Goal: Check status: Check status

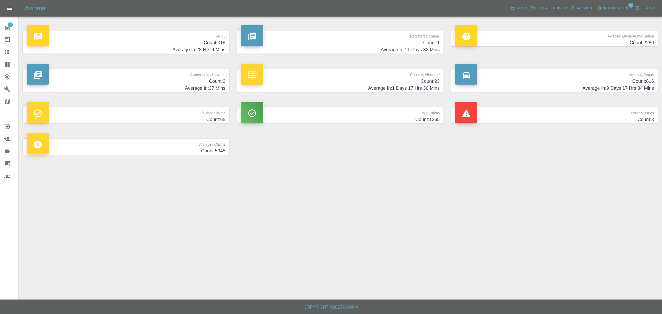
click at [618, 5] on span "Notifications" at bounding box center [616, 8] width 27 height 6
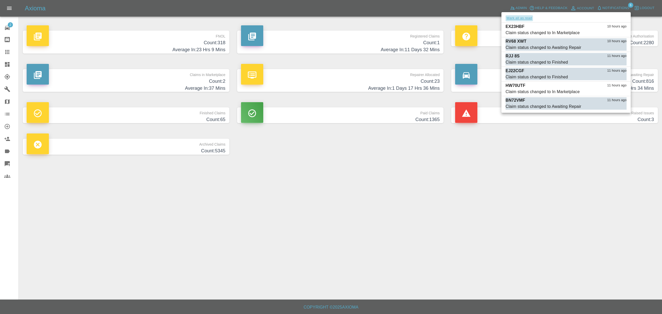
click at [524, 18] on button "Mark all as read" at bounding box center [519, 18] width 27 height 6
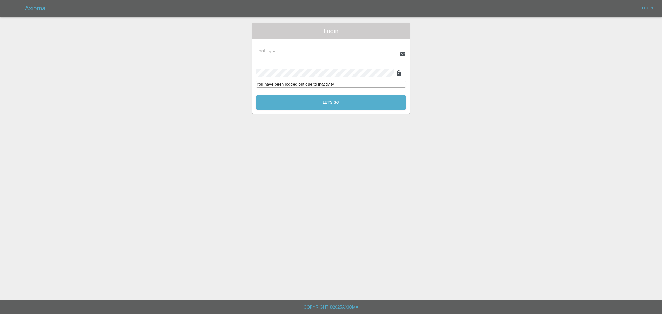
type input "[PERSON_NAME][EMAIL_ADDRESS][DOMAIN_NAME]"
click at [491, 183] on main "Login Email (required) [PERSON_NAME][EMAIL_ADDRESS][DOMAIN_NAME] Password (requ…" at bounding box center [331, 149] width 662 height 299
click at [319, 108] on button "Let's Go" at bounding box center [330, 102] width 149 height 14
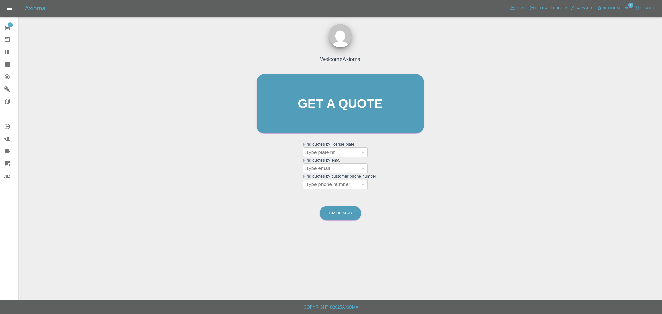
click at [628, 7] on span "Notifications" at bounding box center [616, 8] width 27 height 6
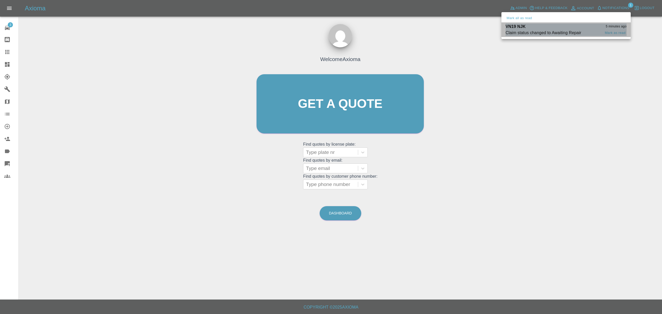
click at [532, 30] on div "Claim status changed to Awaiting Repair" at bounding box center [544, 33] width 76 height 6
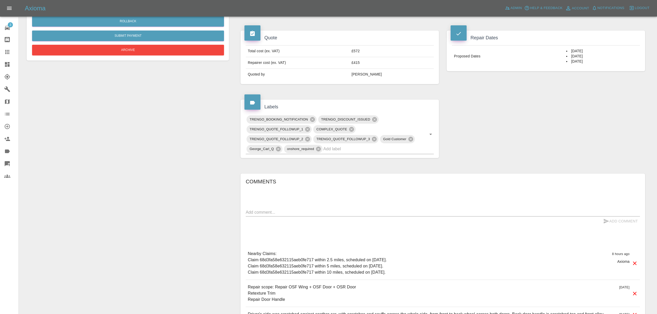
scroll to position [177, 0]
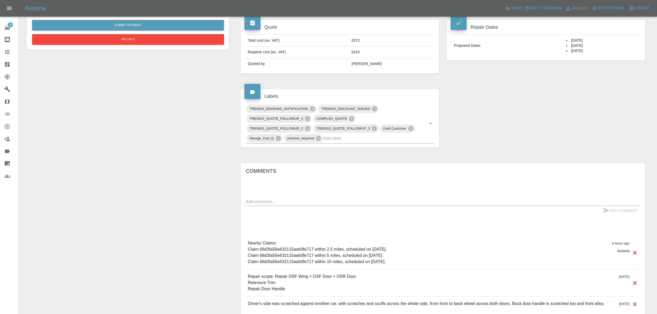
click at [4, 67] on icon at bounding box center [7, 64] width 6 height 6
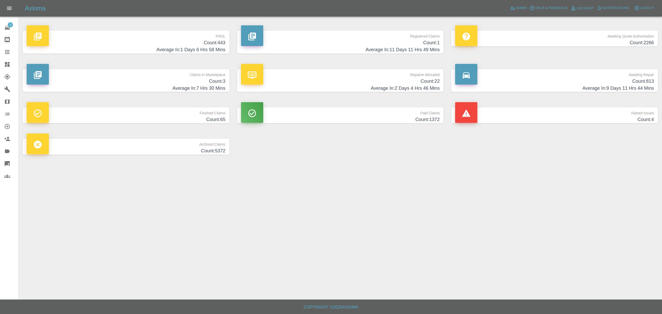
click at [420, 80] on h4 "Count: 22" at bounding box center [340, 81] width 199 height 7
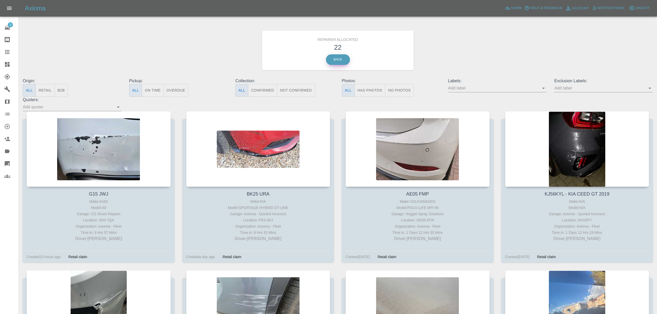
click at [340, 63] on link "Back" at bounding box center [338, 59] width 24 height 11
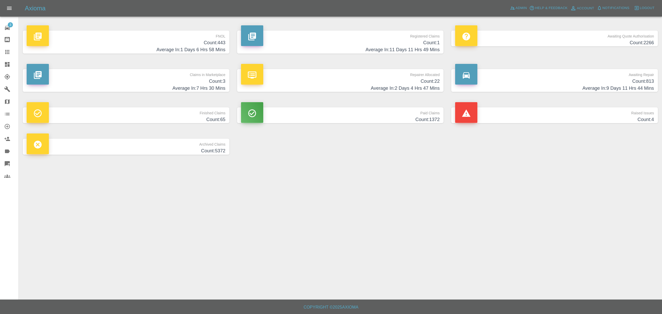
click at [418, 85] on h4 "Average In: 2 Days 4 Hrs 47 Mins" at bounding box center [340, 88] width 199 height 7
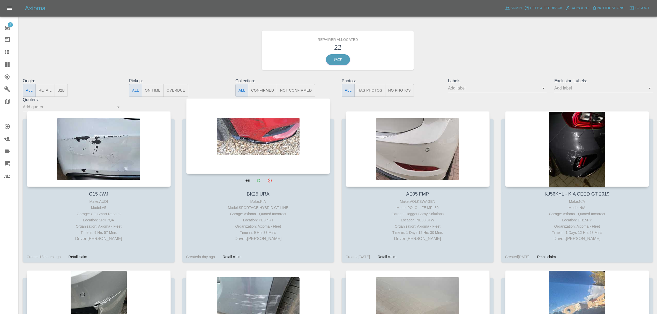
click at [283, 161] on div at bounding box center [258, 136] width 144 height 76
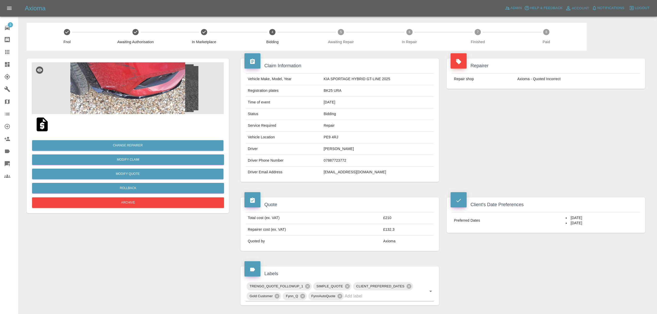
click at [144, 88] on img at bounding box center [128, 88] width 192 height 52
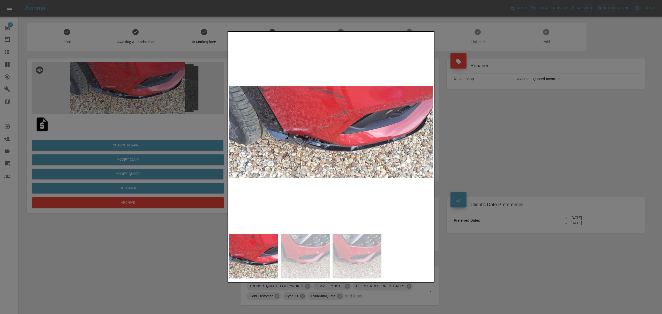
click at [423, 159] on img at bounding box center [331, 132] width 204 height 198
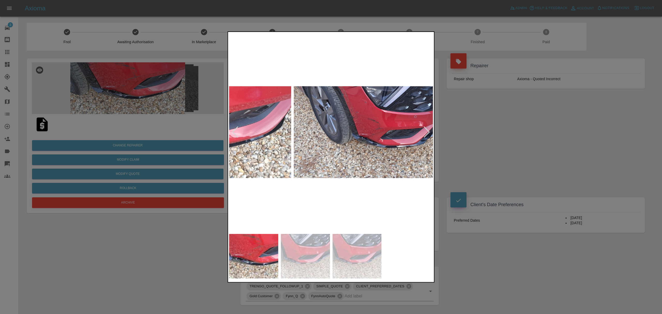
click at [237, 150] on img at bounding box center [189, 132] width 204 height 198
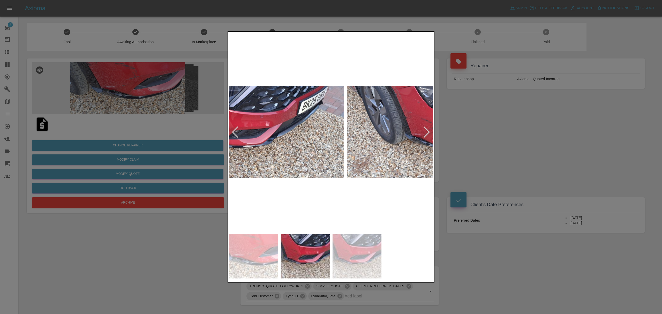
click at [304, 136] on img at bounding box center [242, 132] width 204 height 198
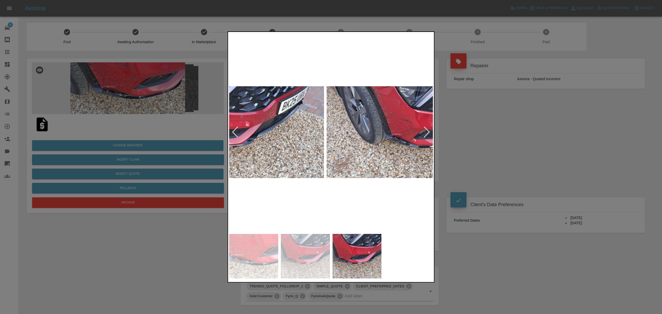
click at [414, 133] on img at bounding box center [429, 132] width 204 height 198
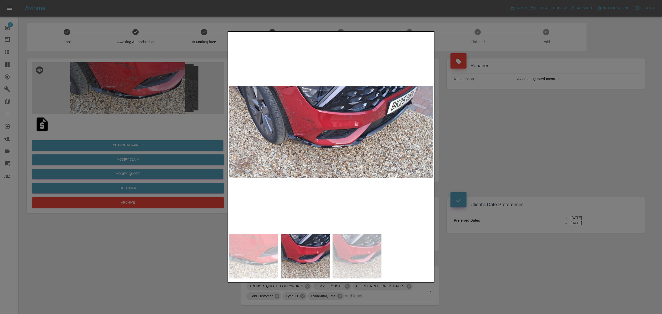
click at [424, 131] on div at bounding box center [331, 132] width 204 height 198
click at [480, 125] on div at bounding box center [331, 157] width 662 height 314
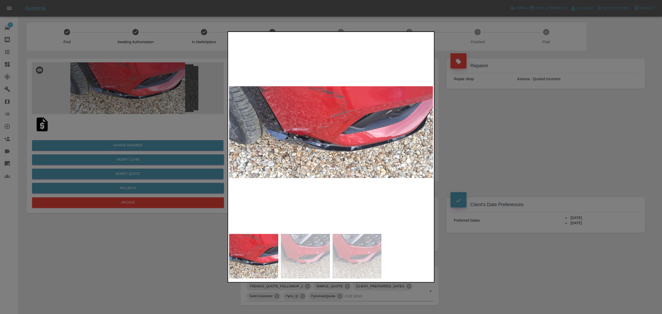
click at [515, 136] on div at bounding box center [331, 157] width 662 height 314
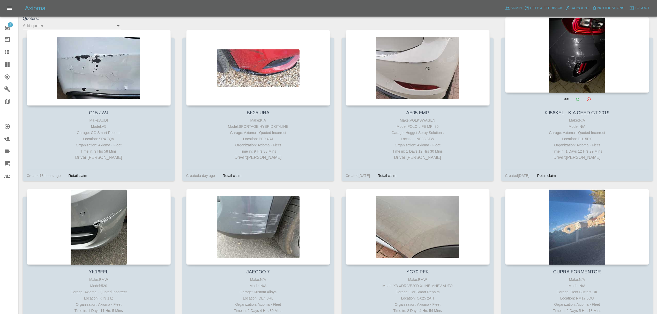
scroll to position [108, 0]
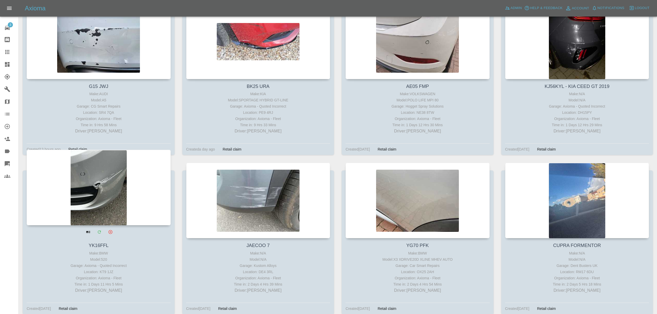
click at [80, 211] on div at bounding box center [99, 188] width 144 height 76
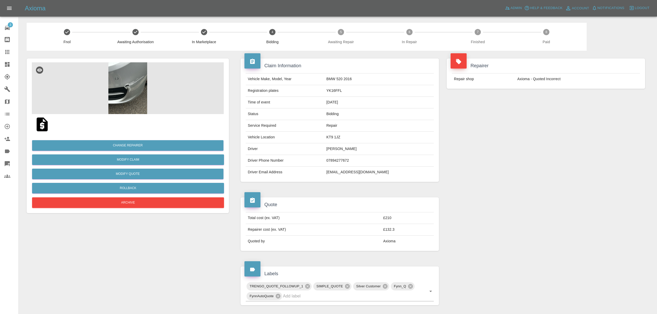
click at [128, 80] on img at bounding box center [128, 88] width 192 height 52
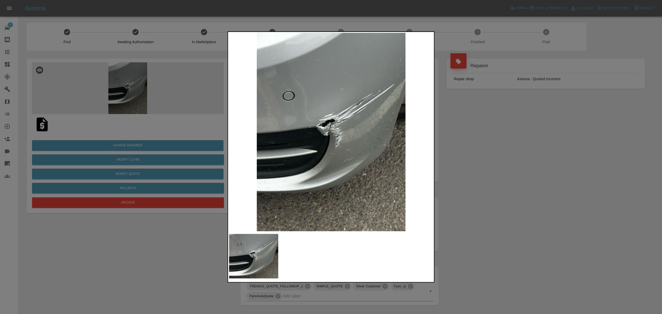
click at [532, 157] on div at bounding box center [331, 157] width 662 height 314
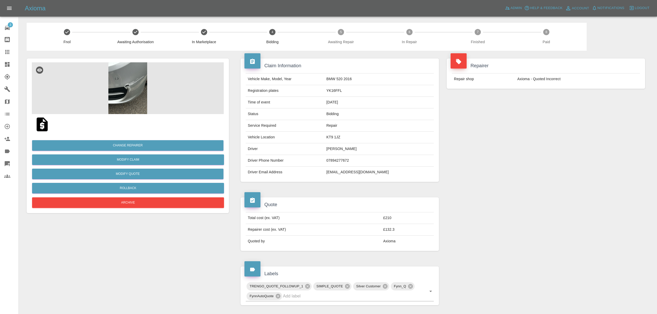
click at [7, 64] on icon at bounding box center [7, 64] width 6 height 6
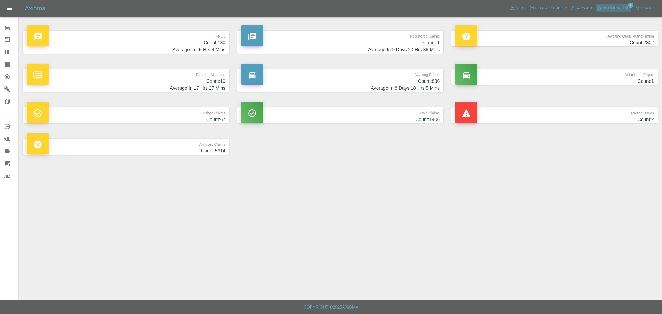
click at [599, 5] on button "Notifications" at bounding box center [613, 8] width 35 height 8
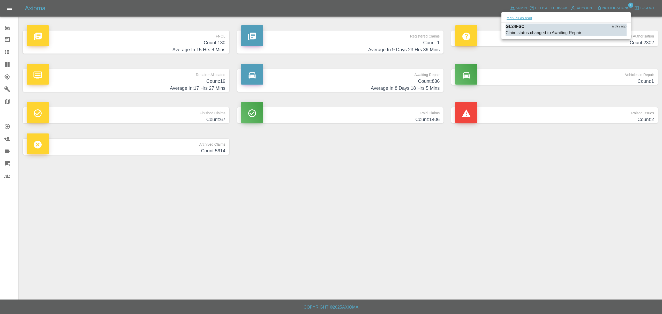
click at [510, 16] on button "Mark all as read" at bounding box center [519, 18] width 27 height 6
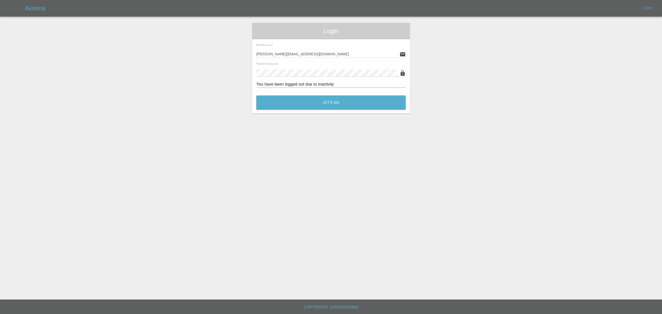
click at [498, 69] on div "Login Email (required) [PERSON_NAME][EMAIL_ADDRESS][DOMAIN_NAME] Password (requ…" at bounding box center [331, 68] width 662 height 91
click at [304, 102] on button "Let's Go" at bounding box center [330, 102] width 149 height 14
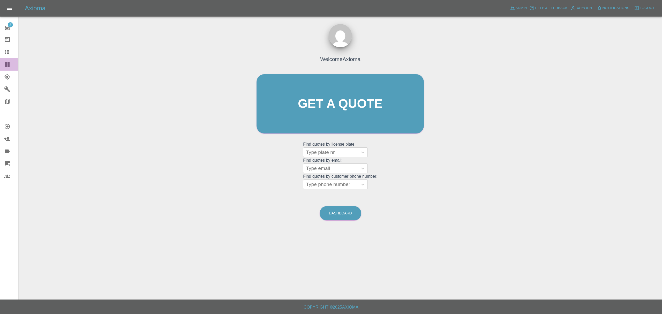
click at [7, 65] on icon at bounding box center [7, 64] width 5 height 5
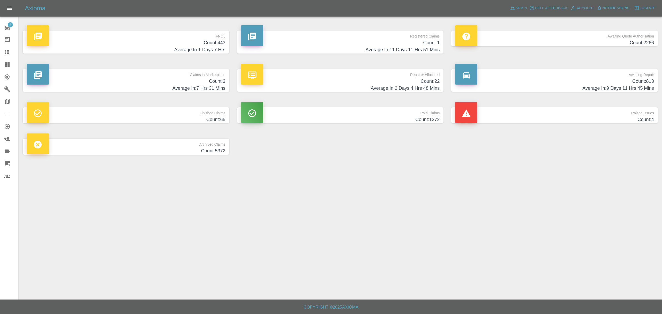
click at [200, 85] on h4 "Average In: 7 Hrs 31 Mins" at bounding box center [126, 88] width 199 height 7
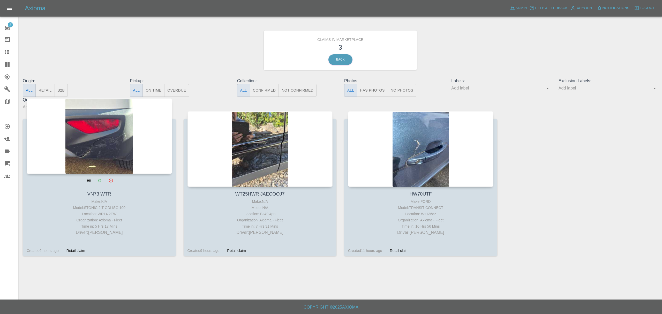
click at [82, 147] on div at bounding box center [99, 136] width 145 height 76
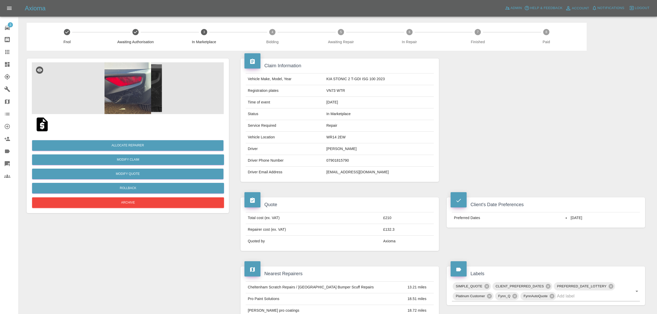
click at [119, 76] on img at bounding box center [128, 88] width 192 height 52
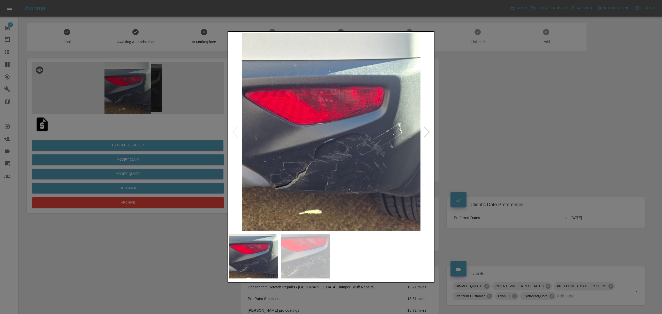
click at [428, 133] on div at bounding box center [426, 131] width 7 height 11
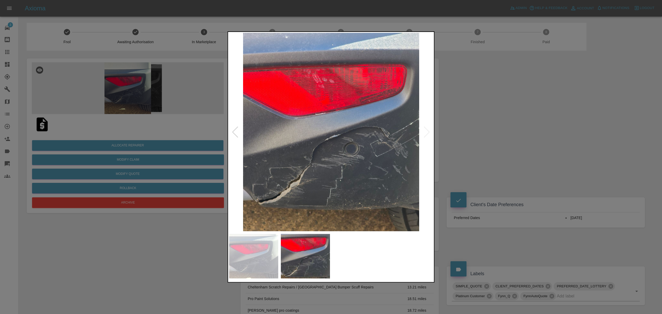
click at [428, 133] on img at bounding box center [331, 132] width 204 height 198
click at [519, 134] on div at bounding box center [331, 157] width 662 height 314
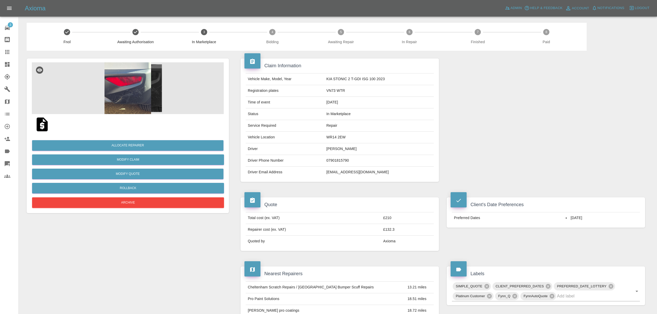
click at [118, 88] on img at bounding box center [128, 88] width 192 height 52
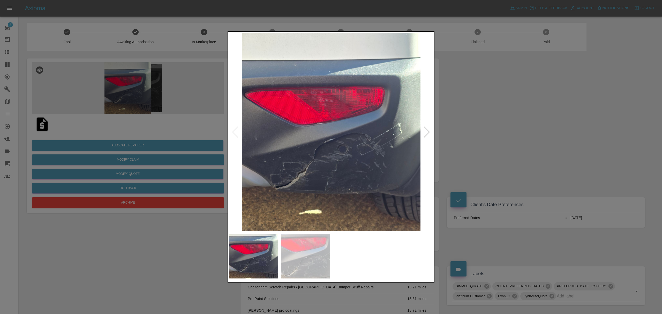
click at [477, 132] on div at bounding box center [331, 157] width 662 height 314
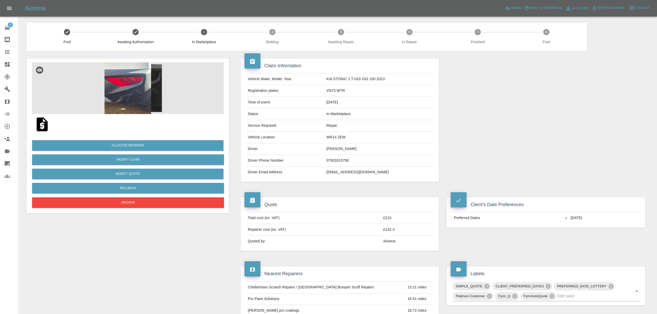
click at [119, 79] on img at bounding box center [128, 88] width 192 height 52
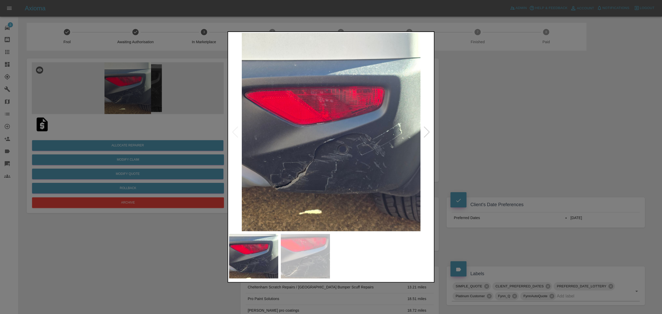
click at [421, 131] on img at bounding box center [331, 132] width 204 height 198
click at [429, 131] on div at bounding box center [426, 131] width 7 height 11
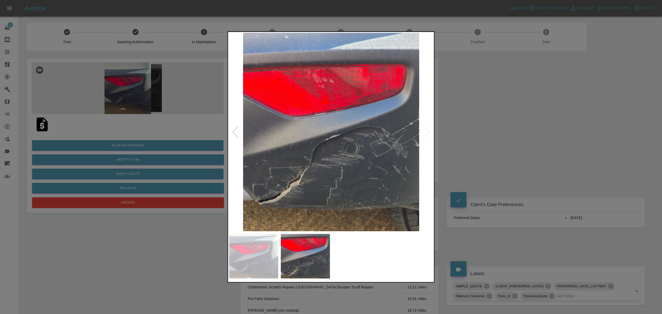
click at [476, 132] on div at bounding box center [331, 157] width 662 height 314
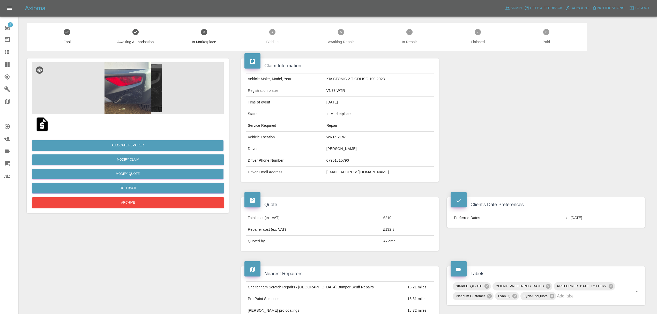
click at [9, 65] on icon at bounding box center [7, 64] width 5 height 5
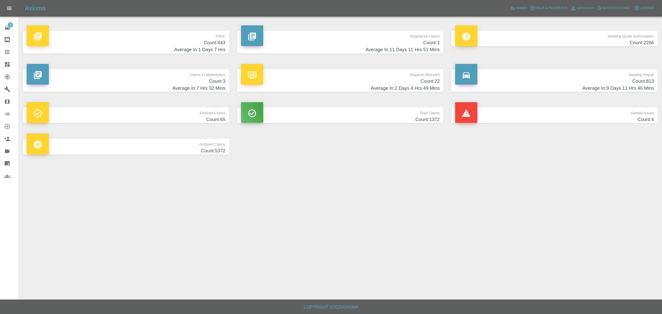
click at [191, 45] on h4 "Count: 443" at bounding box center [126, 42] width 199 height 7
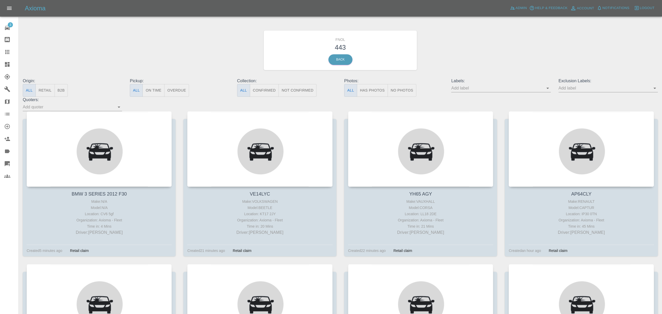
click at [6, 63] on icon at bounding box center [7, 64] width 5 height 5
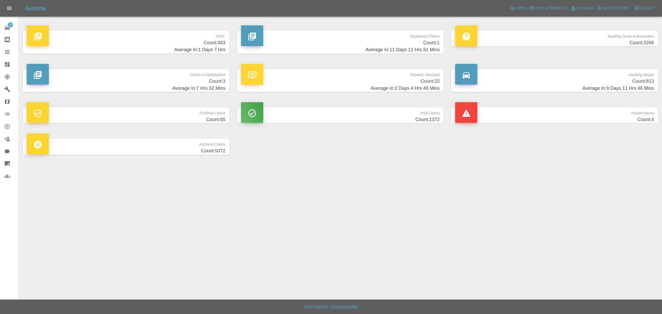
click at [210, 86] on h4 "Average In: 7 Hrs 32 Mins" at bounding box center [126, 88] width 199 height 7
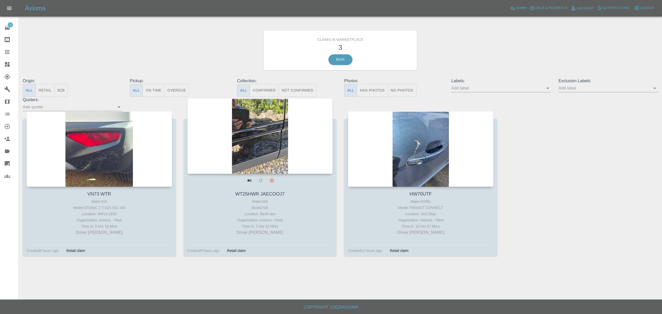
click at [268, 136] on div at bounding box center [259, 136] width 145 height 76
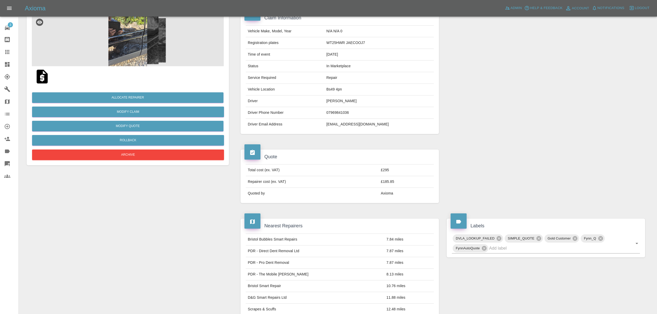
scroll to position [159, 0]
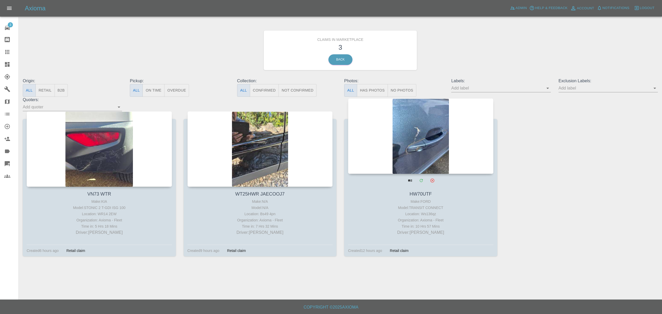
click at [410, 133] on div at bounding box center [420, 136] width 145 height 76
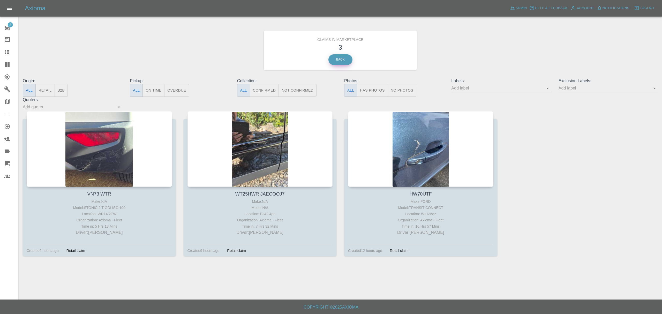
click at [331, 58] on link "Back" at bounding box center [340, 59] width 24 height 11
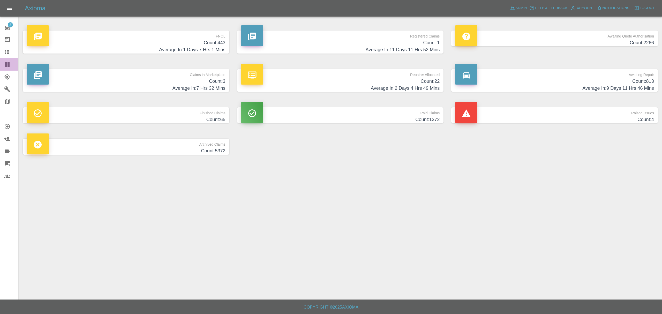
click at [5, 67] on link "Dashboard" at bounding box center [9, 64] width 18 height 12
